Goal: Transaction & Acquisition: Purchase product/service

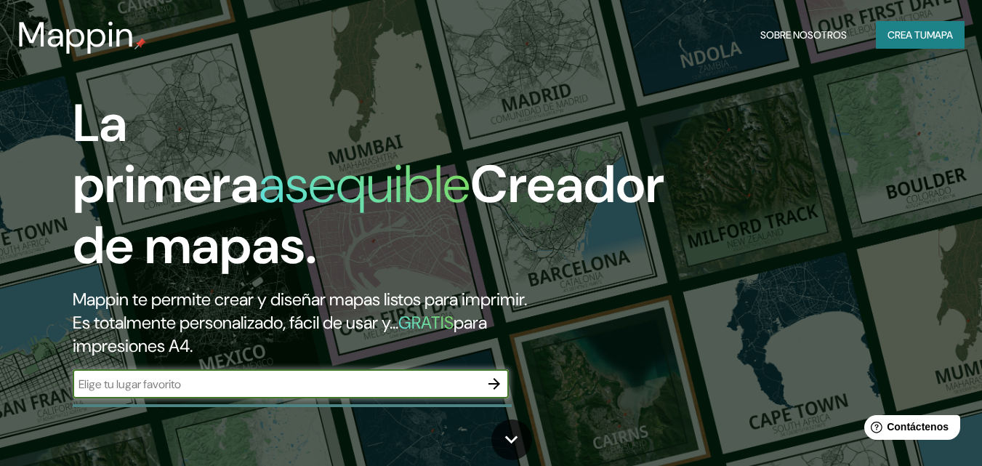
click at [129, 393] on div "​" at bounding box center [291, 383] width 436 height 29
type input "carabayllo"
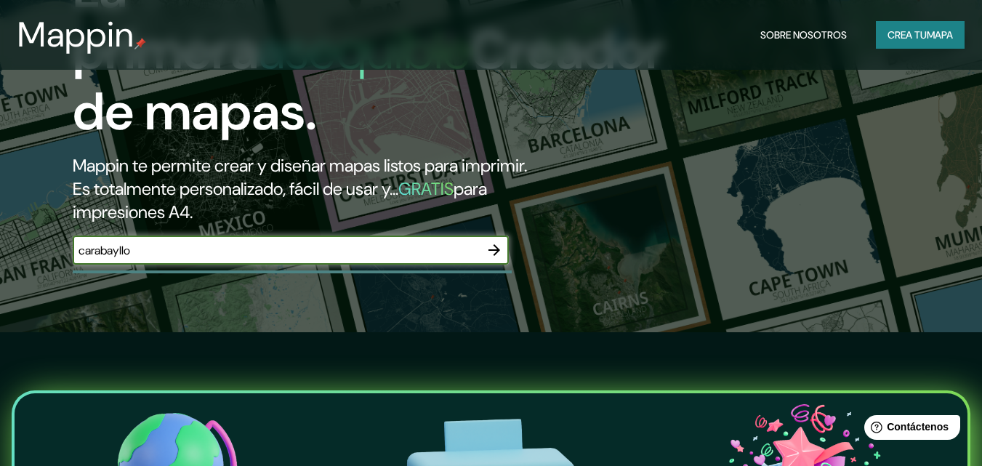
scroll to position [145, 0]
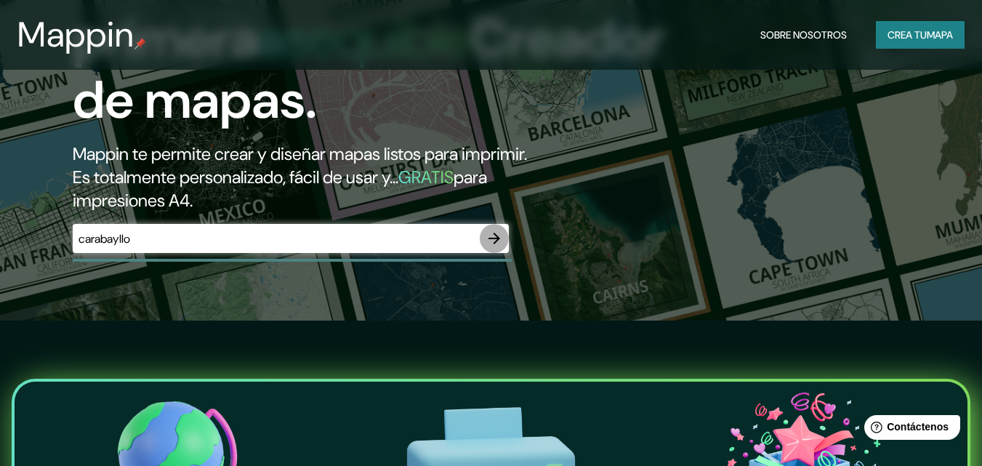
click at [490, 236] on icon "button" at bounding box center [494, 238] width 17 height 17
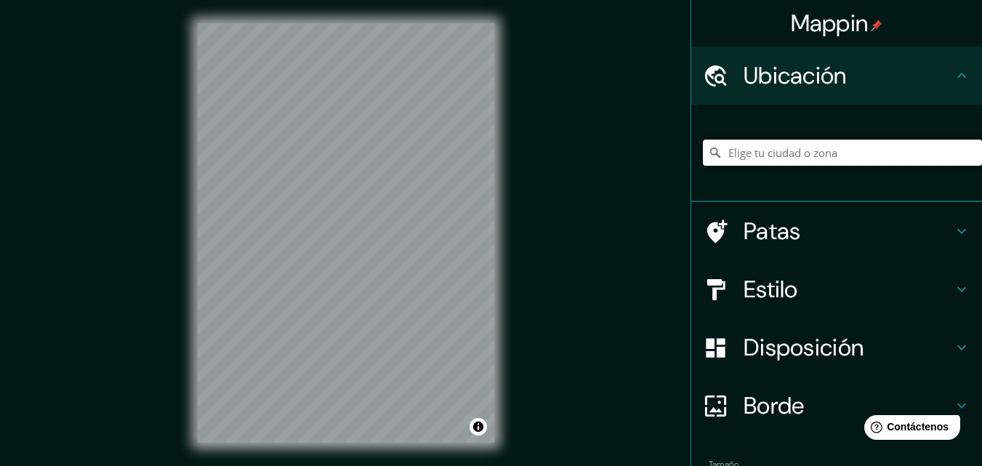
click at [767, 157] on input "Elige tu ciudad o zona" at bounding box center [842, 153] width 279 height 26
click at [941, 151] on input "Carabayllo, [GEOGRAPHIC_DATA], [GEOGRAPHIC_DATA], [GEOGRAPHIC_DATA]" at bounding box center [842, 153] width 279 height 26
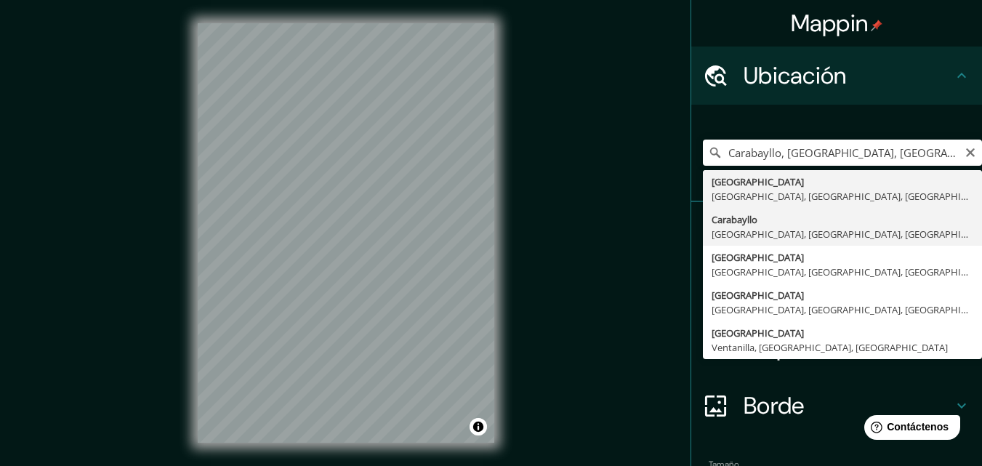
type input "Carabayllo, [GEOGRAPHIC_DATA], [GEOGRAPHIC_DATA], [GEOGRAPHIC_DATA]"
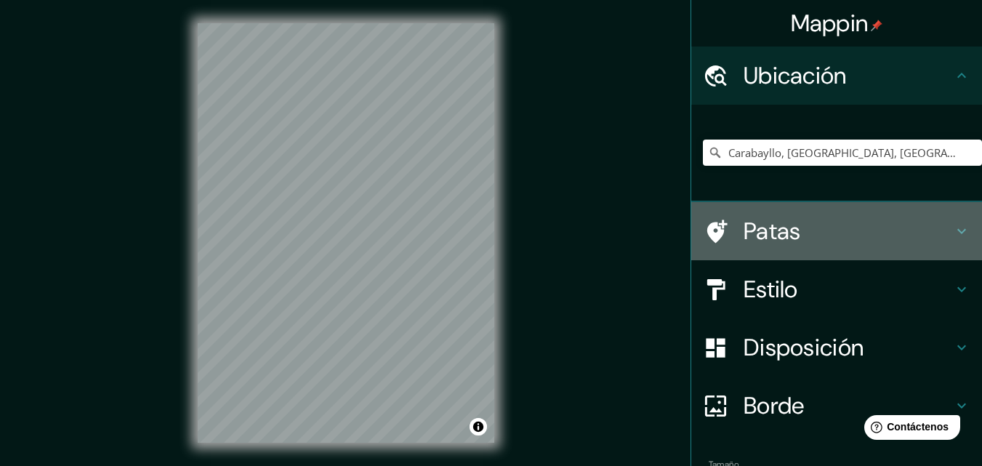
click at [896, 227] on h4 "Patas" at bounding box center [848, 231] width 209 height 29
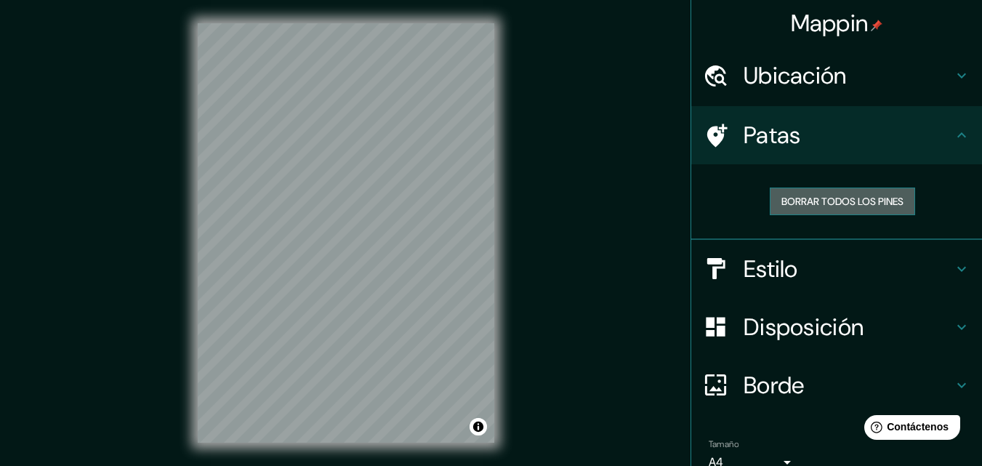
click at [881, 204] on font "Borrar todos los pines" at bounding box center [843, 201] width 122 height 13
click at [881, 201] on font "Borrar todos los pines" at bounding box center [843, 201] width 122 height 13
click at [856, 271] on h4 "Estilo" at bounding box center [848, 268] width 209 height 29
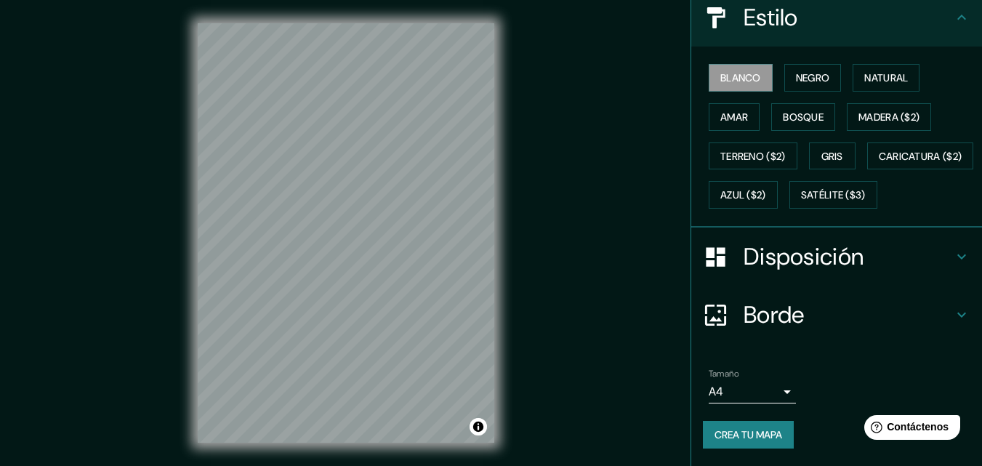
click at [845, 268] on font "Disposición" at bounding box center [804, 256] width 120 height 31
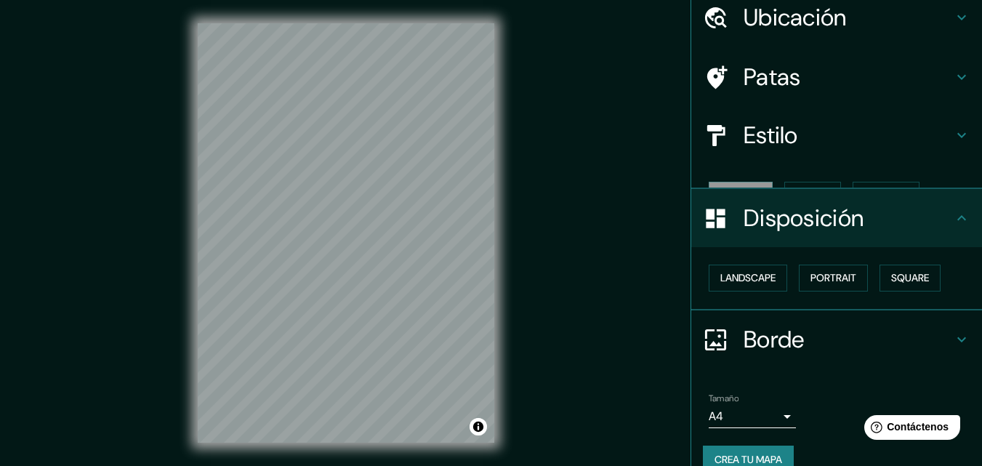
scroll to position [58, 0]
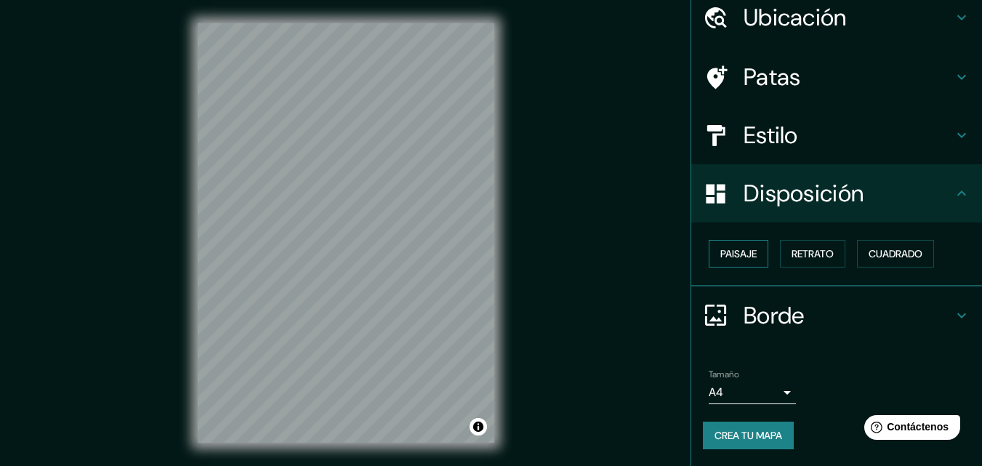
click at [748, 255] on button "Paisaje" at bounding box center [739, 254] width 60 height 28
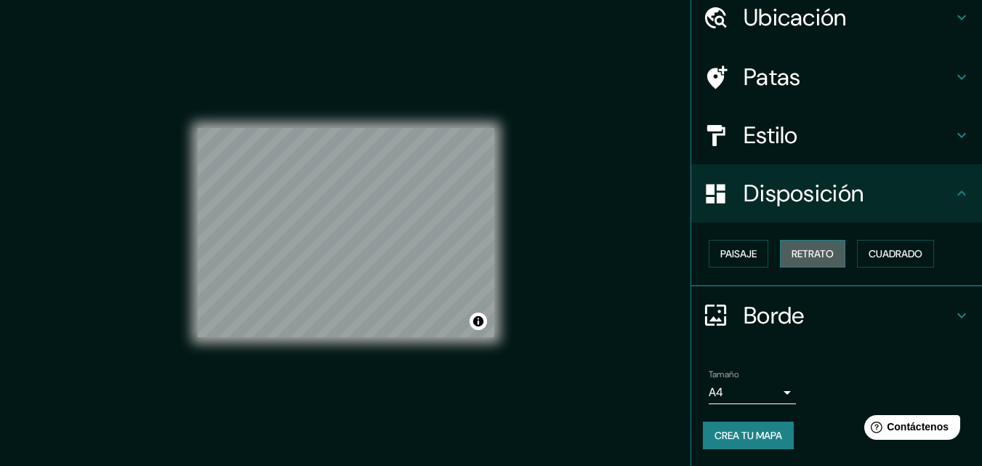
click at [804, 252] on font "Retrato" at bounding box center [813, 253] width 42 height 13
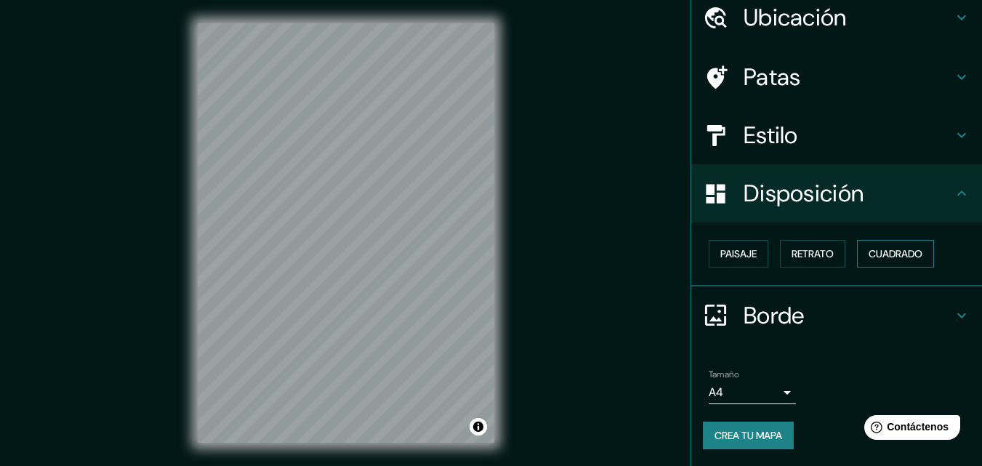
click at [869, 248] on font "Cuadrado" at bounding box center [896, 253] width 54 height 13
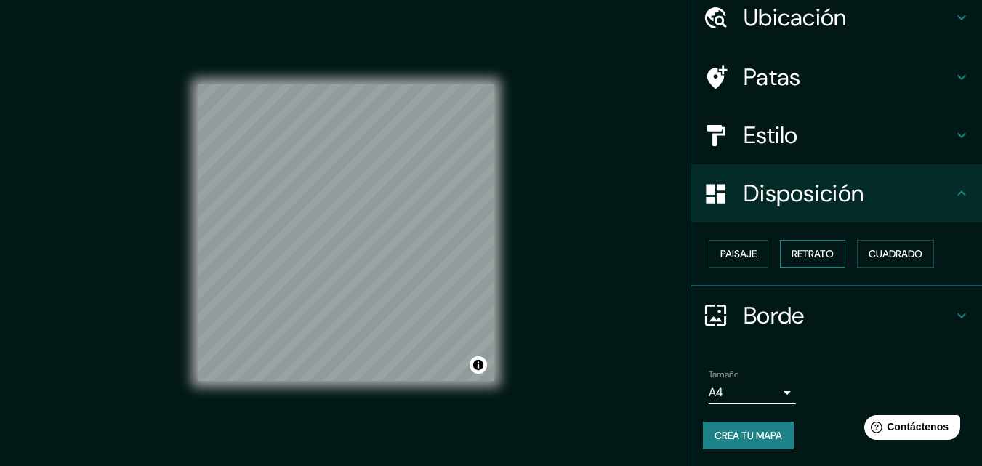
click at [792, 249] on font "Retrato" at bounding box center [813, 253] width 42 height 13
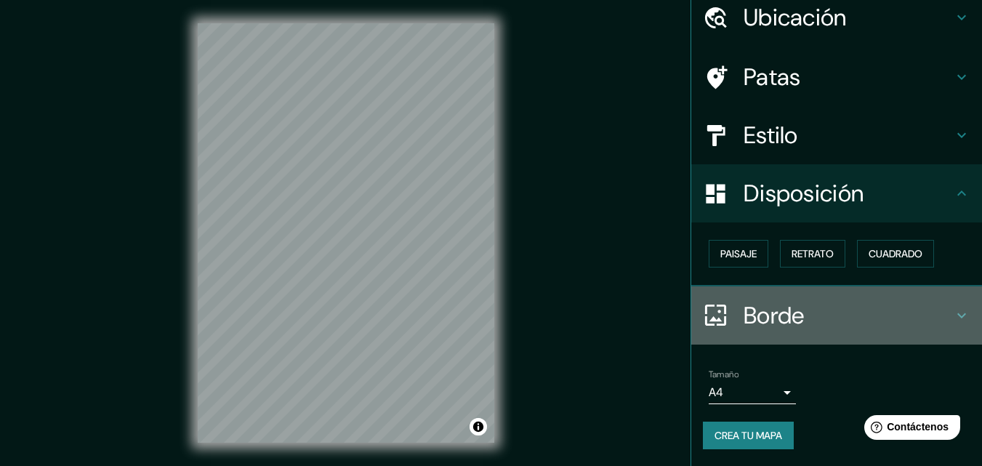
click at [747, 318] on font "Borde" at bounding box center [774, 315] width 61 height 31
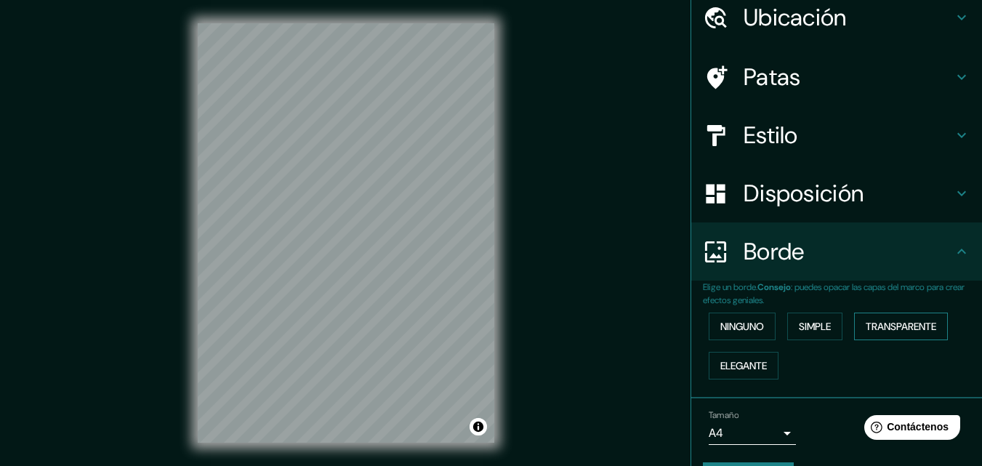
click at [854, 326] on button "Transparente" at bounding box center [901, 327] width 94 height 28
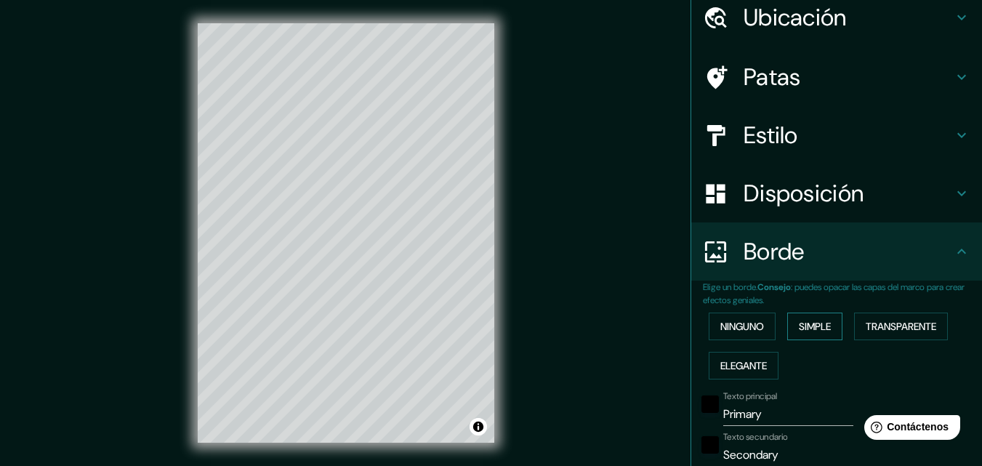
click at [826, 327] on button "Simple" at bounding box center [814, 327] width 55 height 28
click at [750, 327] on font "Ninguno" at bounding box center [742, 326] width 44 height 13
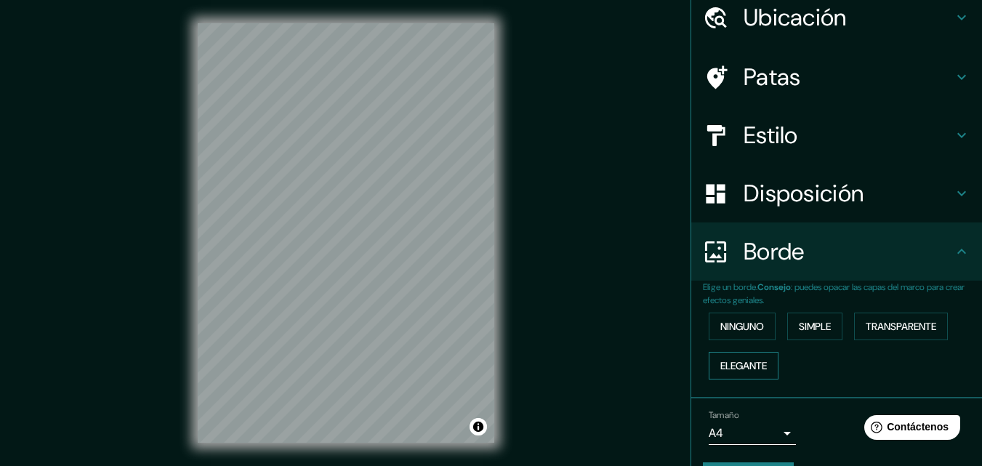
click at [760, 358] on button "Elegante" at bounding box center [744, 366] width 70 height 28
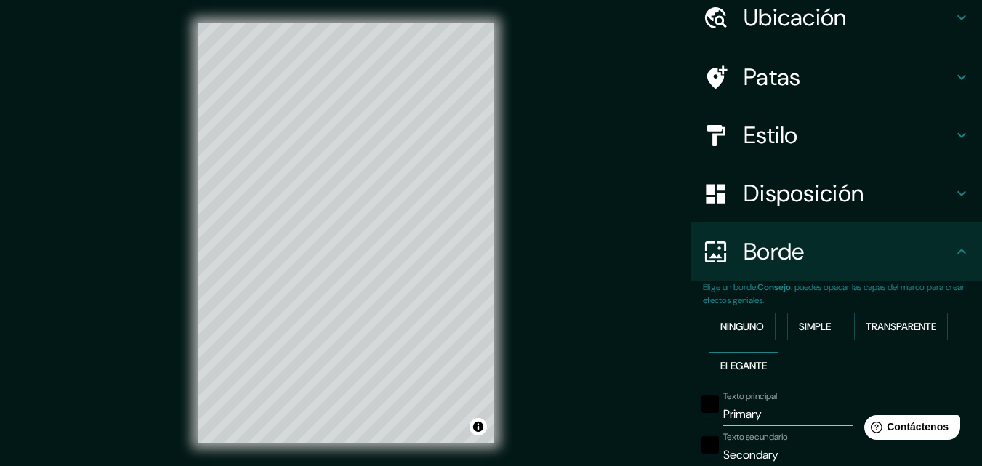
drag, startPoint x: 758, startPoint y: 357, endPoint x: 750, endPoint y: 352, distance: 9.5
click at [755, 356] on font "Elegante" at bounding box center [743, 365] width 47 height 19
type input "163"
type input "33"
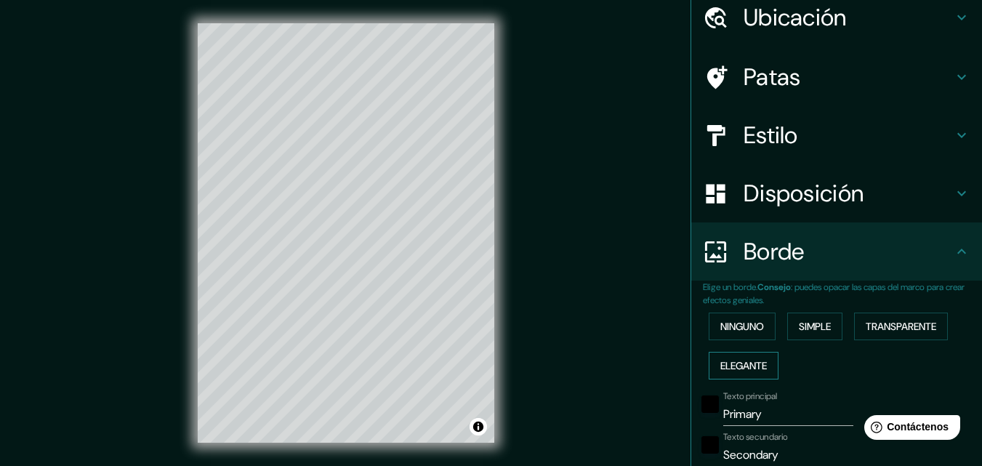
type input "16"
click at [744, 324] on font "Ninguno" at bounding box center [742, 326] width 44 height 13
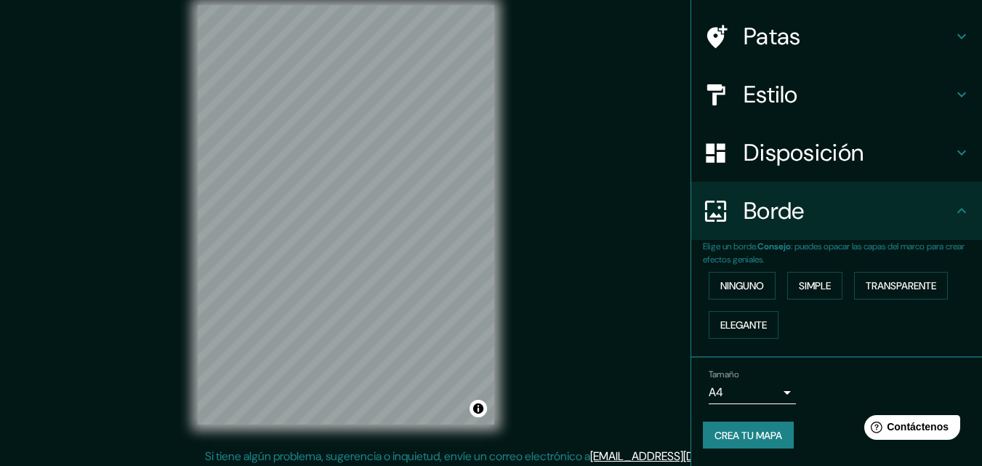
scroll to position [23, 0]
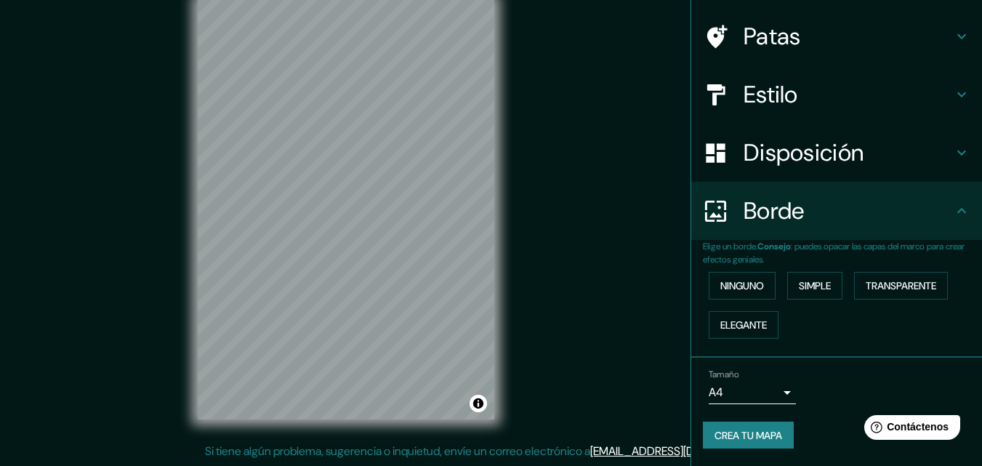
click at [752, 388] on body "Mappin Ubicación Carabayllo, [GEOGRAPHIC_DATA], [GEOGRAPHIC_DATA], [GEOGRAPHIC_…" at bounding box center [491, 210] width 982 height 466
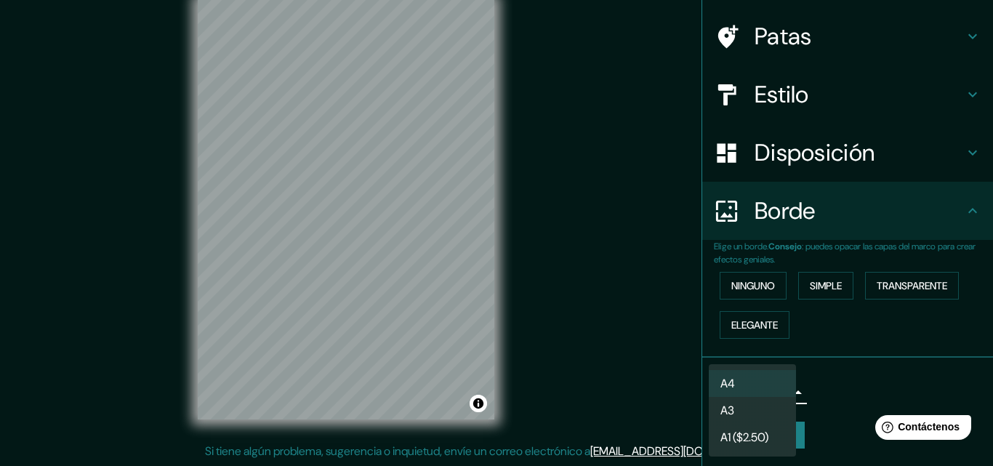
click at [776, 424] on li "A1 ($2.50)" at bounding box center [752, 437] width 87 height 27
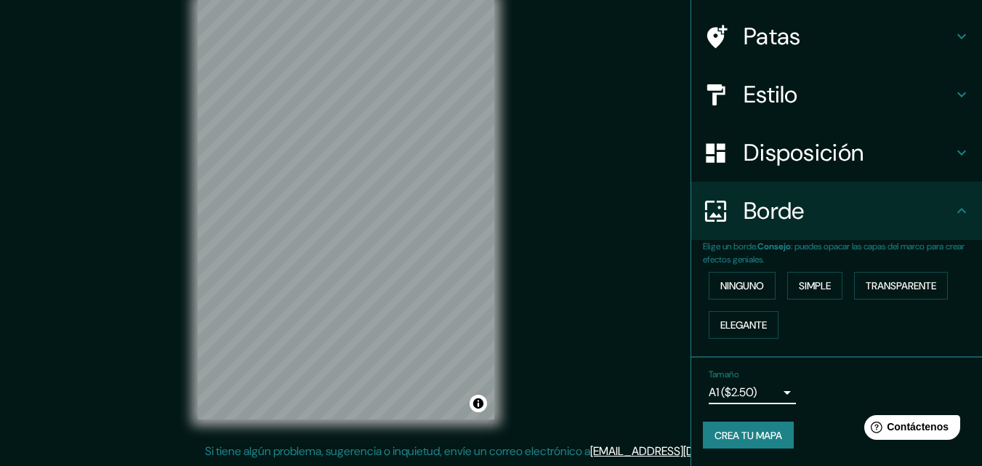
click at [768, 388] on body "Mappin Ubicación Carabayllo, [GEOGRAPHIC_DATA], [GEOGRAPHIC_DATA], [GEOGRAPHIC_…" at bounding box center [491, 210] width 982 height 466
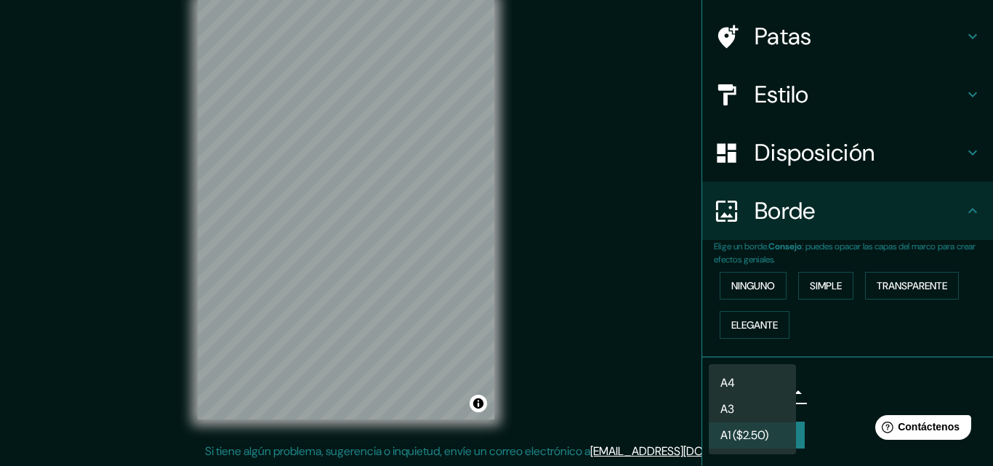
click at [773, 406] on li "A3" at bounding box center [752, 409] width 87 height 26
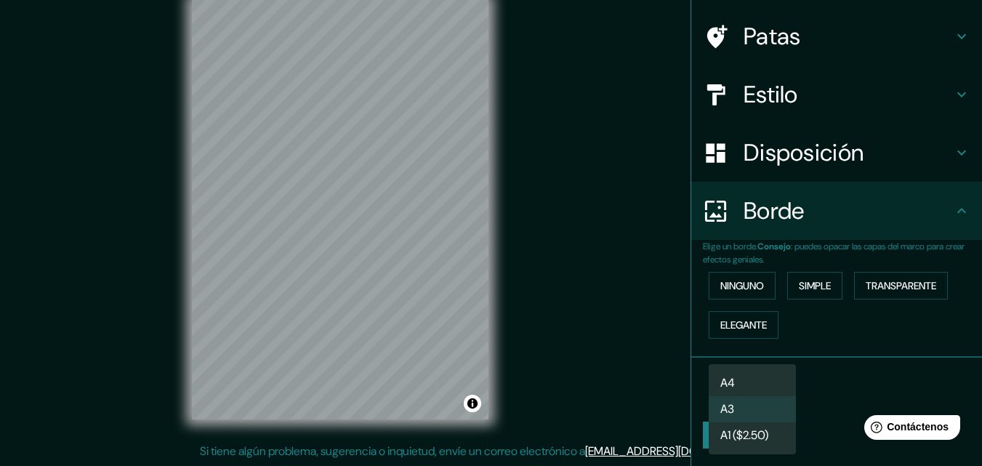
click at [774, 393] on body "Mappin Ubicación Carabayllo, [GEOGRAPHIC_DATA], [GEOGRAPHIC_DATA], [GEOGRAPHIC_…" at bounding box center [491, 210] width 982 height 466
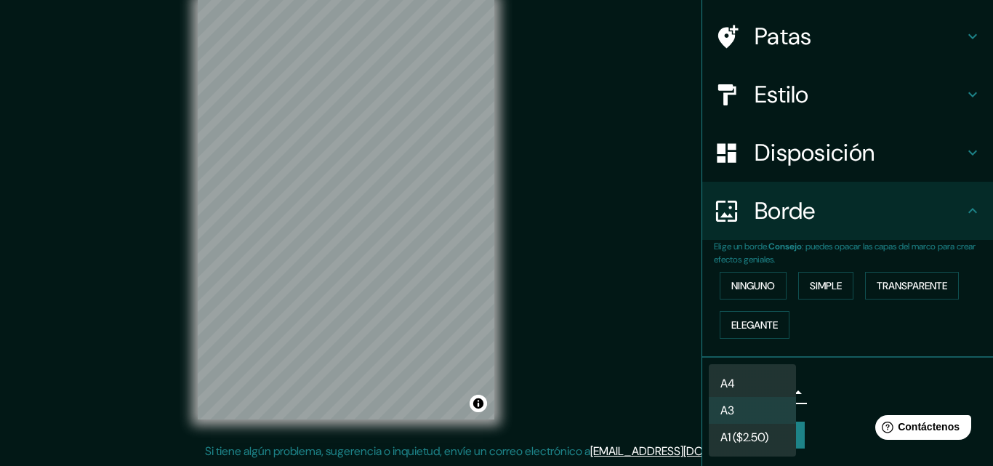
click at [757, 403] on li "A3" at bounding box center [752, 410] width 87 height 27
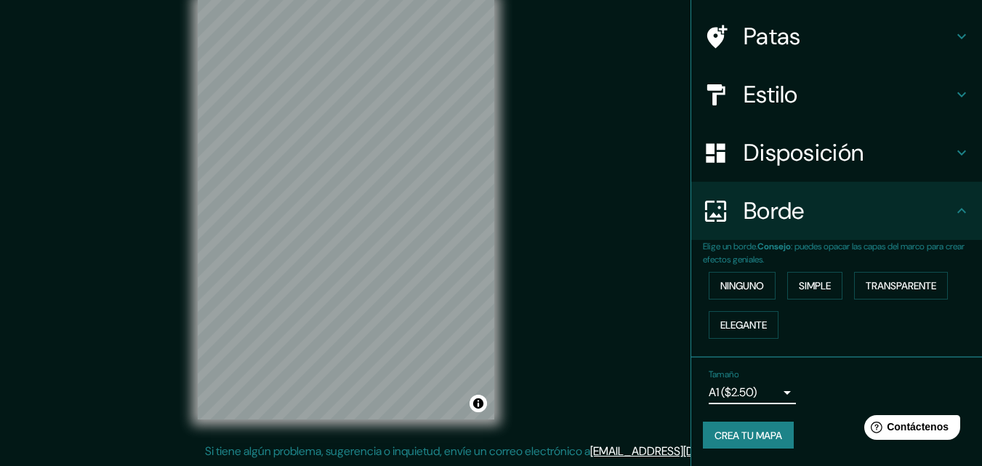
click at [760, 391] on body "Mappin Ubicación Carabayllo, [GEOGRAPHIC_DATA], [GEOGRAPHIC_DATA], [GEOGRAPHIC_…" at bounding box center [491, 210] width 982 height 466
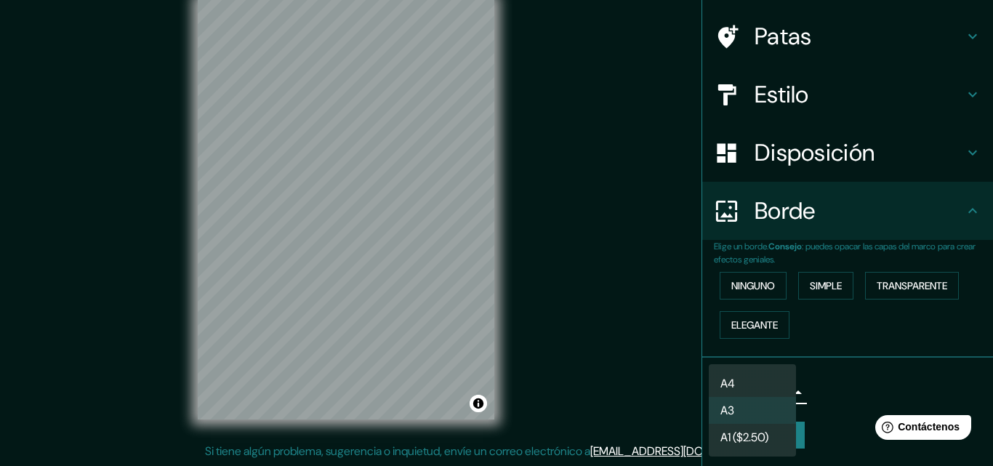
click at [758, 375] on li "A4" at bounding box center [752, 383] width 87 height 27
type input "single"
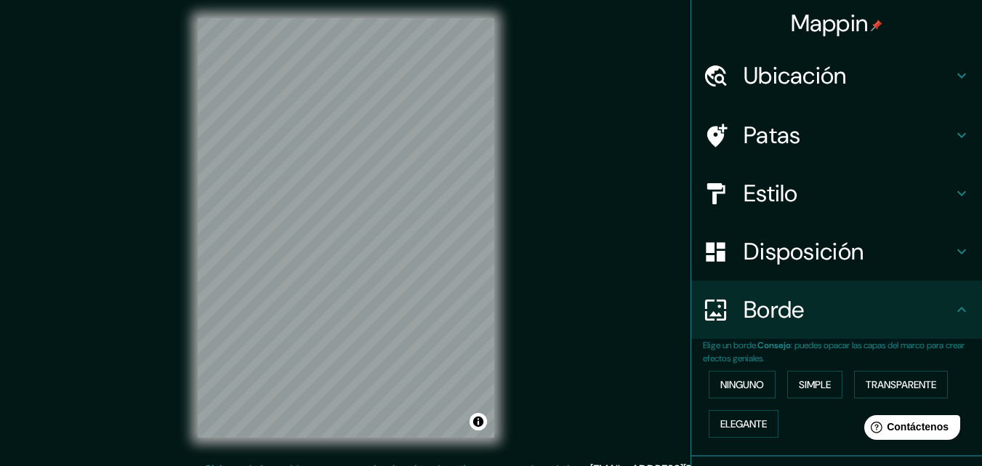
scroll to position [0, 0]
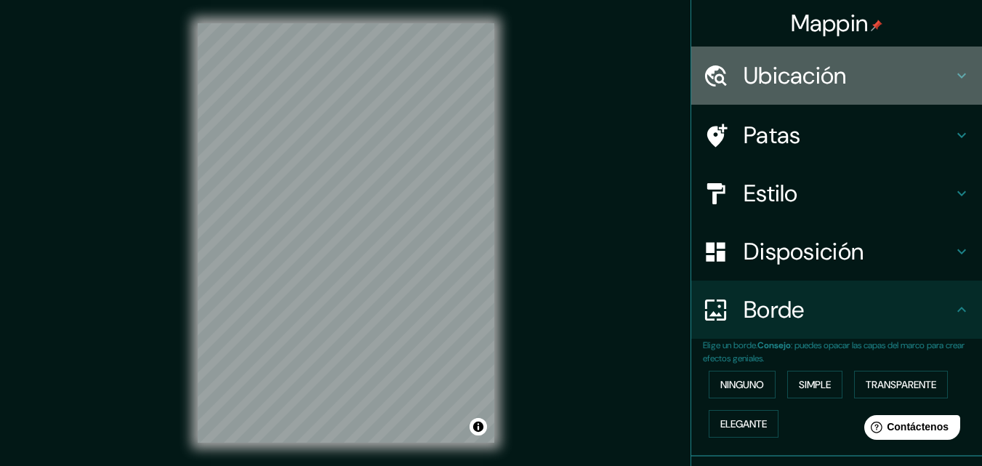
click at [772, 85] on font "Ubicación" at bounding box center [795, 75] width 103 height 31
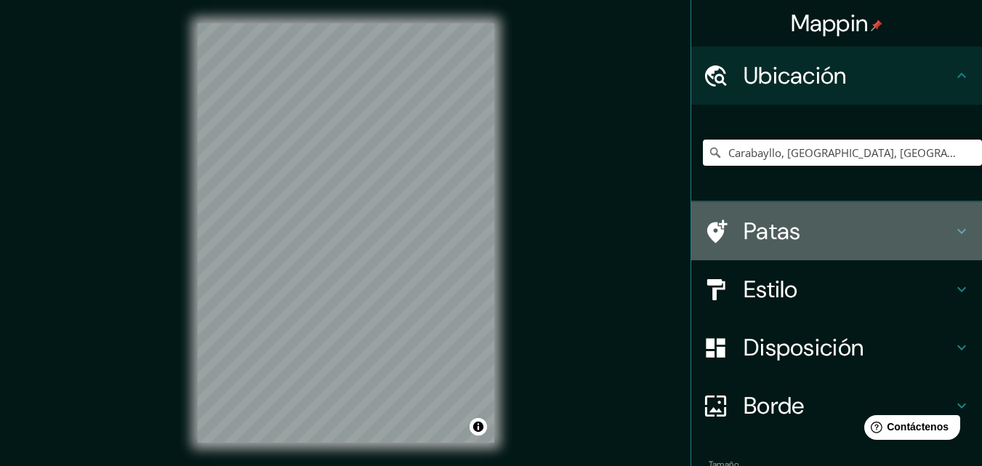
click at [788, 221] on font "Patas" at bounding box center [772, 231] width 57 height 31
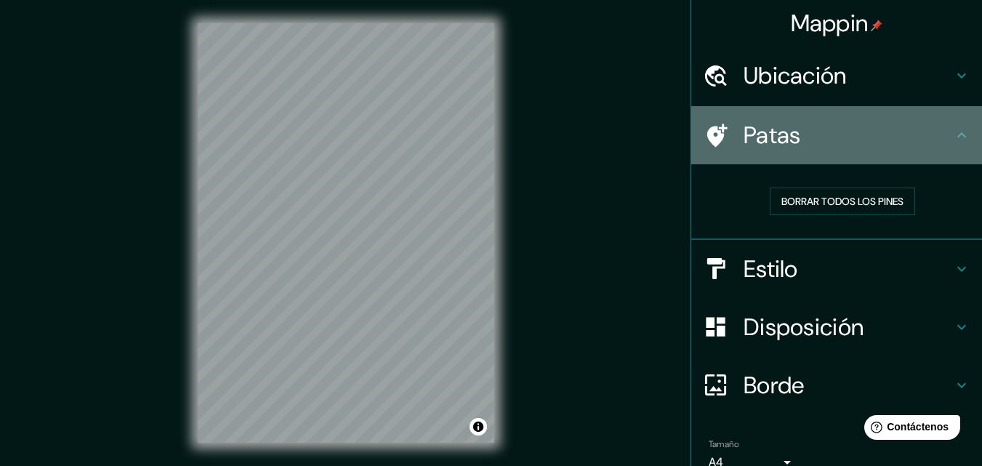
click at [881, 144] on h4 "Patas" at bounding box center [848, 135] width 209 height 29
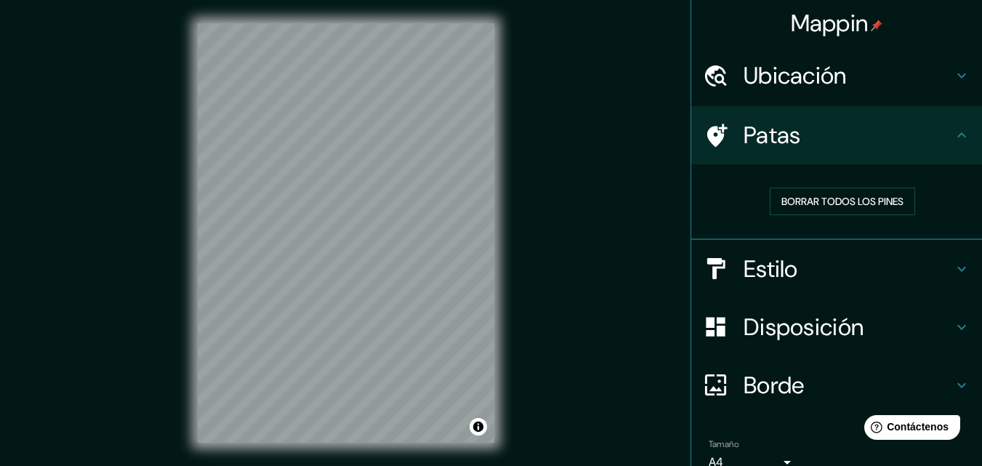
click at [925, 100] on div "Ubicación" at bounding box center [836, 76] width 291 height 58
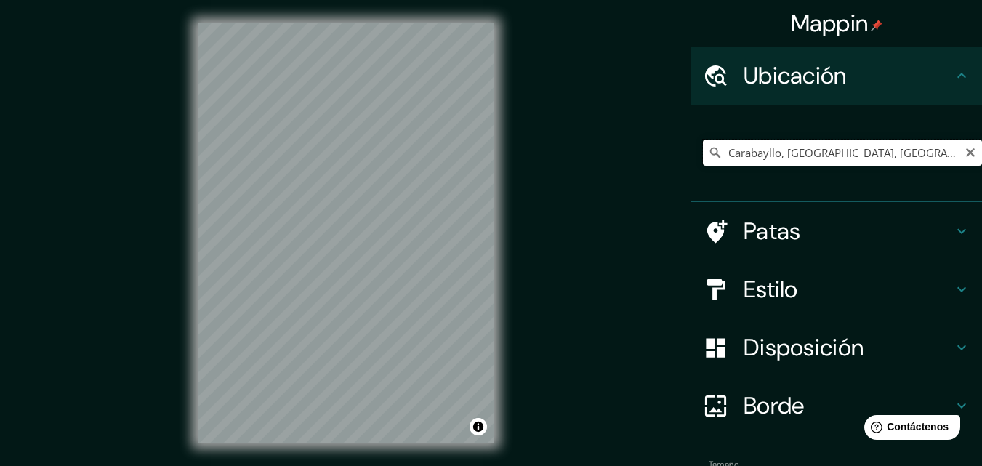
click at [931, 156] on input "Carabayllo, [GEOGRAPHIC_DATA], [GEOGRAPHIC_DATA], [GEOGRAPHIC_DATA]" at bounding box center [842, 153] width 279 height 26
click at [965, 150] on icon "Claro" at bounding box center [971, 153] width 12 height 12
type input "comas"
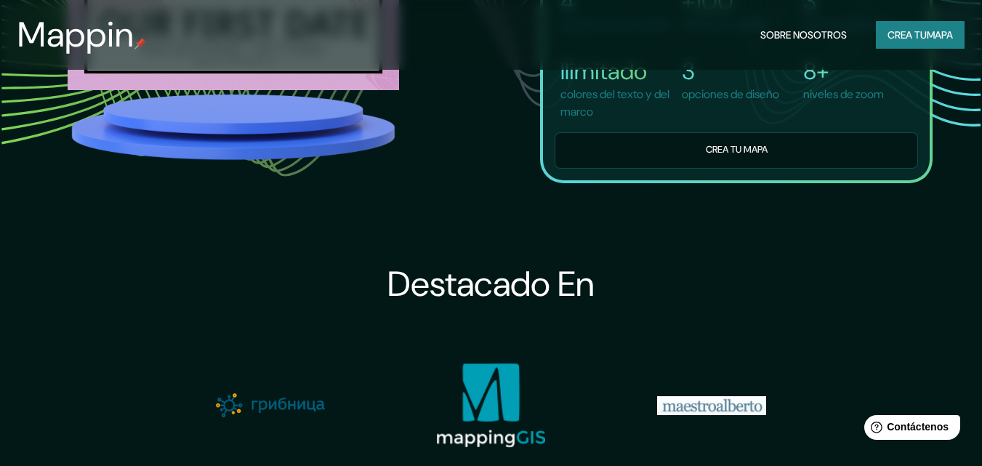
scroll to position [1236, 0]
